Goal: Check status: Check status

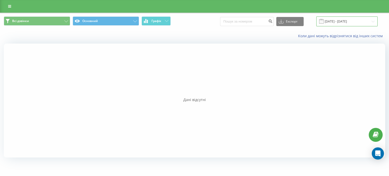
click at [374, 21] on input "19.08.2025 - 19.08.2025" at bounding box center [346, 21] width 61 height 10
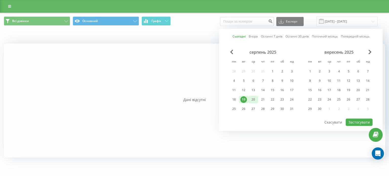
click at [253, 100] on div "20" at bounding box center [253, 99] width 7 height 7
click at [357, 119] on button "Застосувати" at bounding box center [359, 122] width 27 height 7
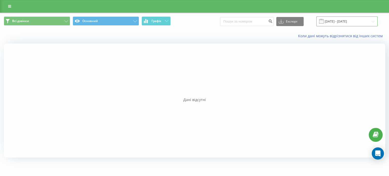
click at [328, 22] on input "20.08.2025 - 20.08.2025" at bounding box center [346, 21] width 61 height 10
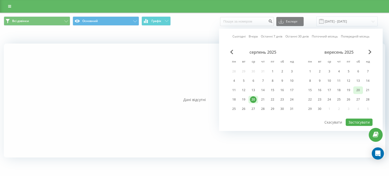
click at [360, 89] on div "20" at bounding box center [358, 90] width 7 height 7
click at [355, 122] on button "Застосувати" at bounding box center [359, 122] width 27 height 7
type input "20.09.2025 - 20.09.2025"
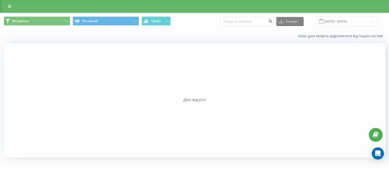
click at [324, 21] on span at bounding box center [321, 21] width 5 height 5
click at [338, 18] on input "20.09.2025 - 20.09.2025" at bounding box center [346, 21] width 61 height 10
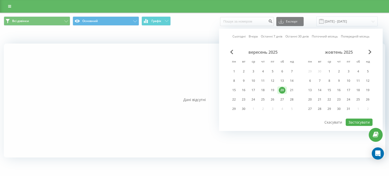
click at [281, 90] on div "20" at bounding box center [282, 90] width 7 height 7
click at [286, 88] on div "20" at bounding box center [282, 90] width 10 height 8
click at [234, 51] on div "вересень 2025" at bounding box center [262, 52] width 67 height 5
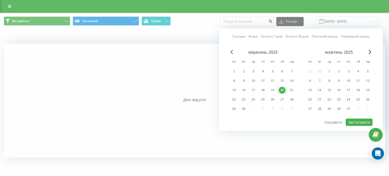
click at [233, 51] on span "Previous Month" at bounding box center [231, 52] width 3 height 5
click at [357, 87] on div "20" at bounding box center [358, 90] width 7 height 7
click at [255, 99] on div "20" at bounding box center [253, 99] width 7 height 7
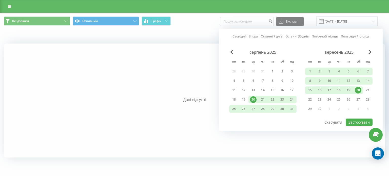
click at [255, 98] on div "20" at bounding box center [253, 99] width 7 height 7
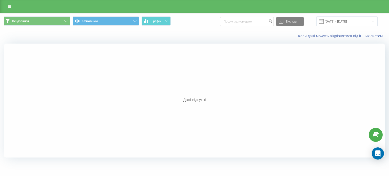
click at [188, 68] on div at bounding box center [195, 101] width 382 height 114
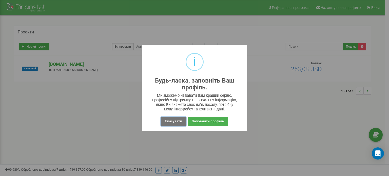
drag, startPoint x: 170, startPoint y: 122, endPoint x: 98, endPoint y: 89, distance: 79.7
click at [171, 122] on button "Скасувати" at bounding box center [173, 121] width 25 height 9
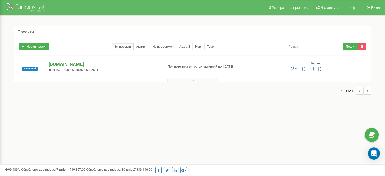
click at [57, 65] on p "[DOMAIN_NAME]" at bounding box center [104, 64] width 111 height 7
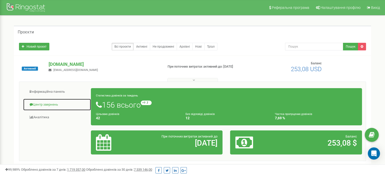
click at [53, 102] on link "Центр звернень" at bounding box center [57, 105] width 68 height 12
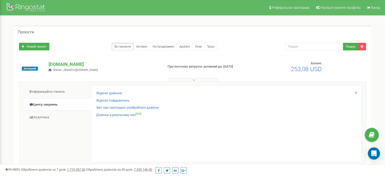
click at [123, 92] on div "Журнал дзвінків" at bounding box center [226, 94] width 261 height 7
click at [108, 92] on link "Журнал дзвінків" at bounding box center [109, 93] width 26 height 5
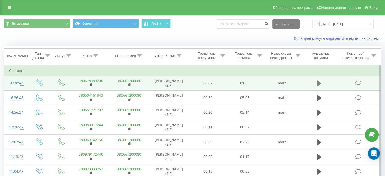
click at [318, 82] on icon at bounding box center [319, 83] width 5 height 6
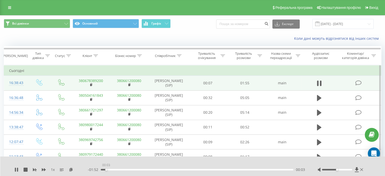
click at [106, 169] on div "00:03" at bounding box center [197, 170] width 193 height 2
click at [110, 171] on div "- 01:51 00:03 00:03" at bounding box center [196, 169] width 217 height 5
drag, startPoint x: 109, startPoint y: 168, endPoint x: 112, endPoint y: 169, distance: 3.4
click at [112, 169] on div "- 01:49 00:05 00:05" at bounding box center [196, 169] width 217 height 5
click at [119, 169] on div "00:06" at bounding box center [197, 170] width 193 height 2
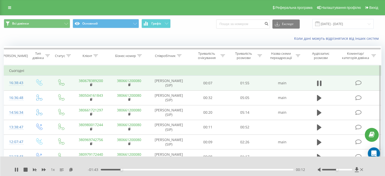
click at [126, 170] on div "00:12" at bounding box center [197, 170] width 193 height 2
click at [157, 170] on div "00:29" at bounding box center [197, 170] width 193 height 2
click at [163, 170] on div "00:35" at bounding box center [197, 170] width 193 height 2
click at [170, 170] on div "00:41" at bounding box center [197, 170] width 193 height 2
click at [16, 170] on icon at bounding box center [16, 170] width 4 height 4
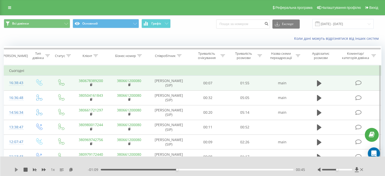
click at [14, 168] on icon at bounding box center [16, 170] width 4 height 4
click at [16, 169] on icon at bounding box center [16, 170] width 4 height 4
click at [179, 169] on div "00:51" at bounding box center [197, 170] width 193 height 2
click at [15, 171] on icon at bounding box center [16, 170] width 3 height 4
click at [16, 170] on icon at bounding box center [16, 170] width 4 height 4
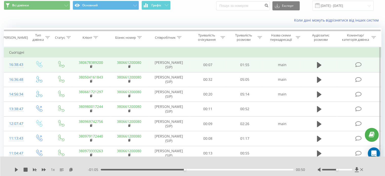
scroll to position [25, 0]
